Goal: Information Seeking & Learning: Check status

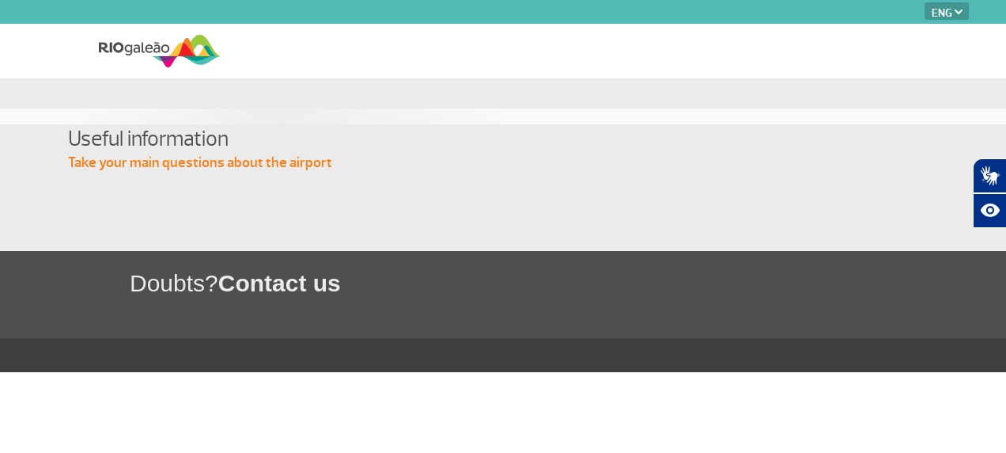
select select "en"
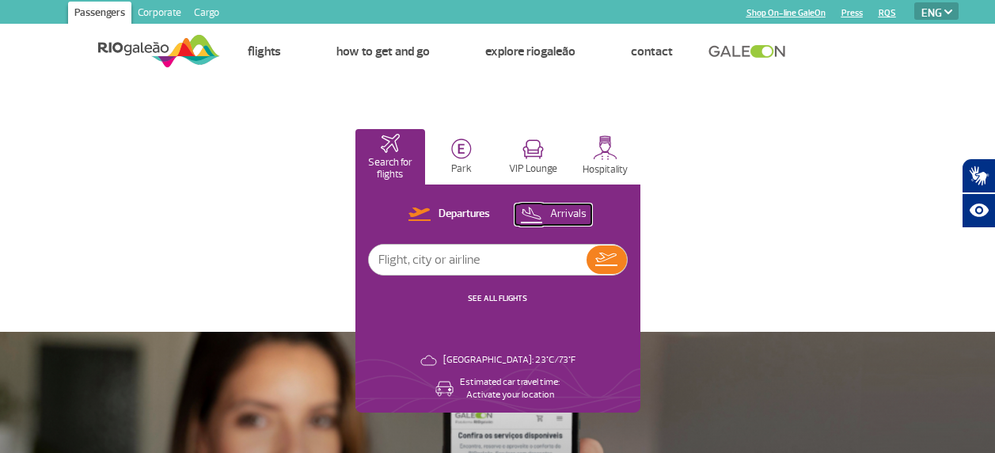
click at [564, 211] on p "Arrivals" at bounding box center [568, 214] width 36 height 15
click at [609, 253] on img at bounding box center [606, 259] width 23 height 22
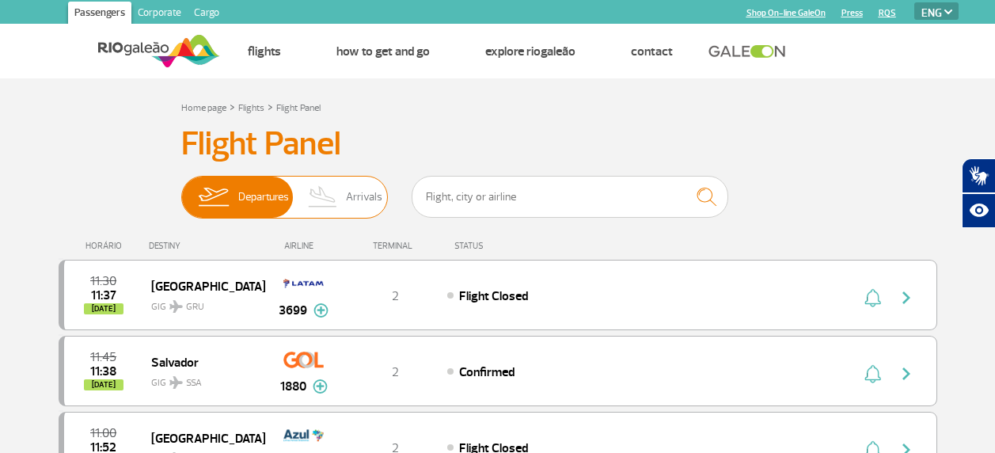
click at [361, 185] on span "Arrivals" at bounding box center [364, 196] width 36 height 41
click at [181, 189] on input "Departures Arrivals" at bounding box center [181, 189] width 0 height 0
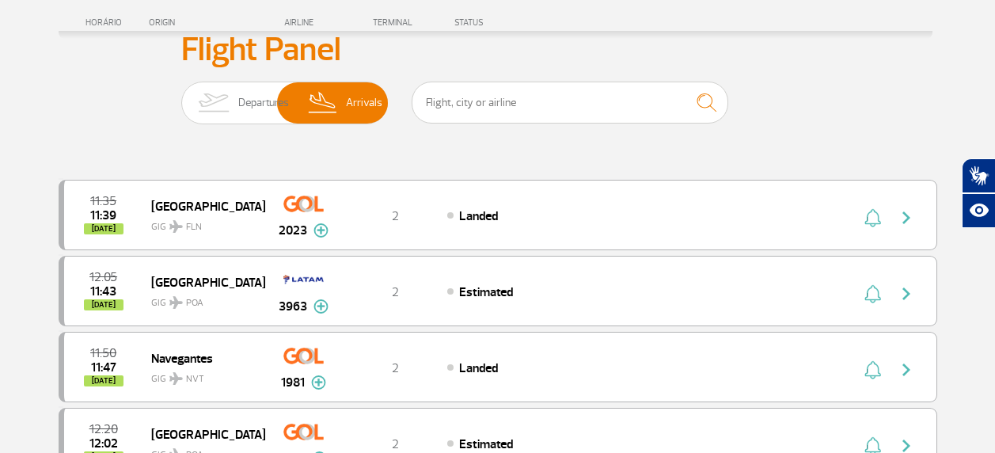
scroll to position [53, 0]
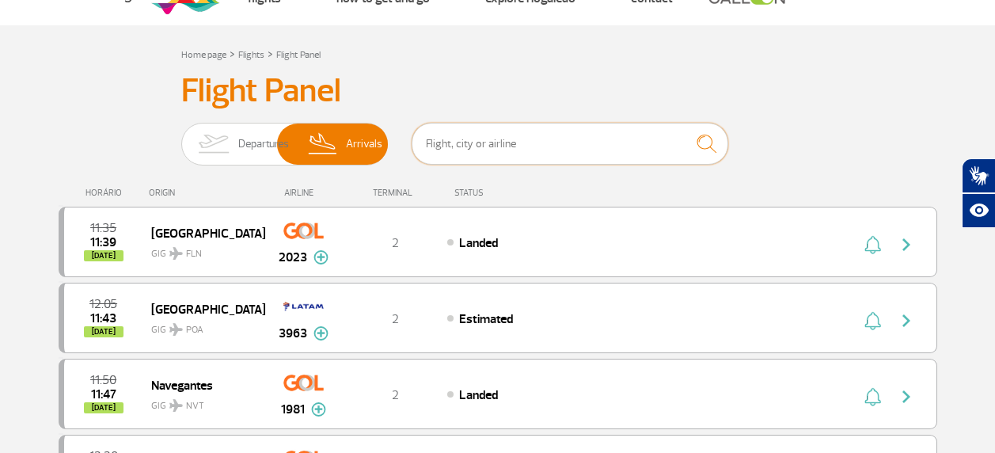
click at [570, 143] on input "text" at bounding box center [569, 144] width 316 height 42
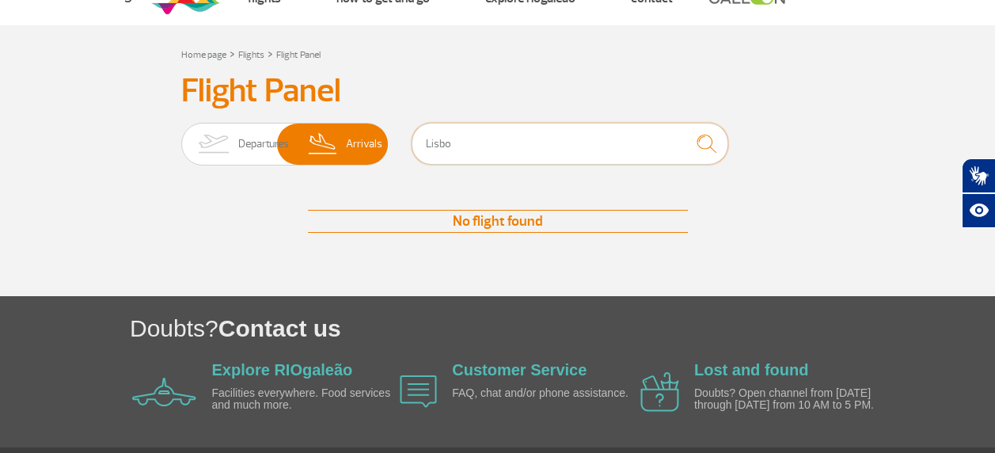
type input "[GEOGRAPHIC_DATA]"
